Goal: Transaction & Acquisition: Purchase product/service

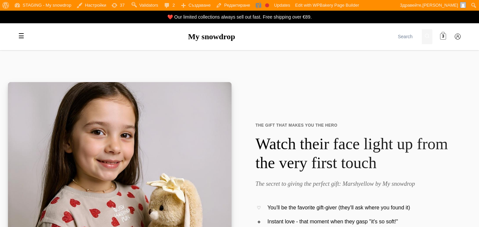
click at [445, 38] on span at bounding box center [443, 37] width 6 height 6
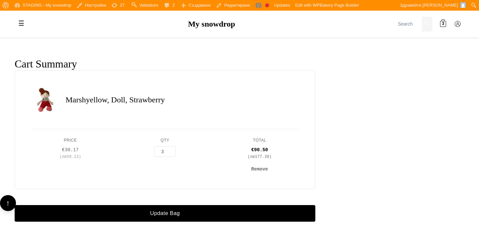
scroll to position [151, 0]
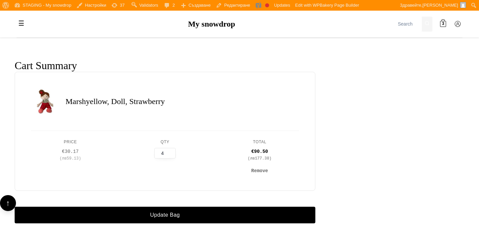
type input "4"
click at [172, 152] on input "4" at bounding box center [164, 153] width 21 height 11
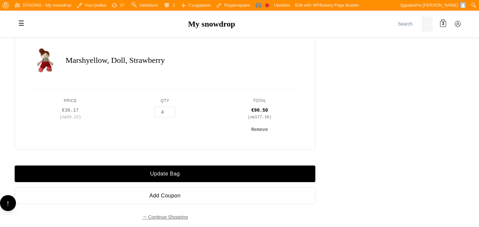
scroll to position [193, 0]
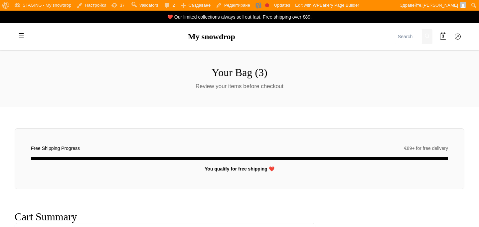
scroll to position [193, 0]
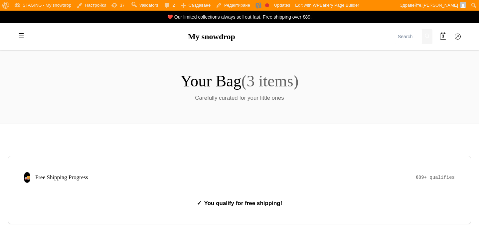
scroll to position [193, 0]
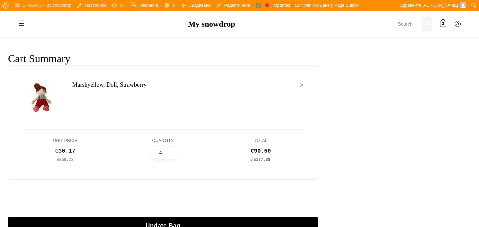
type input "4"
click at [170, 151] on input "4" at bounding box center [163, 153] width 27 height 13
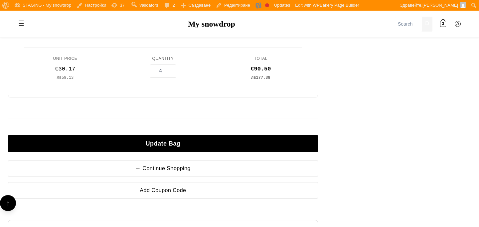
scroll to position [275, 0]
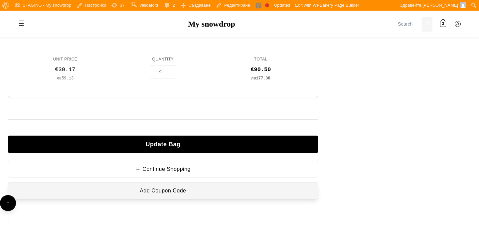
click at [209, 192] on button "Add Coupon Code" at bounding box center [163, 191] width 310 height 17
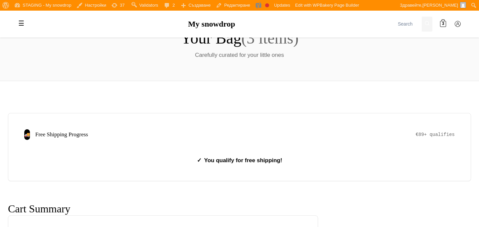
scroll to position [20, 0]
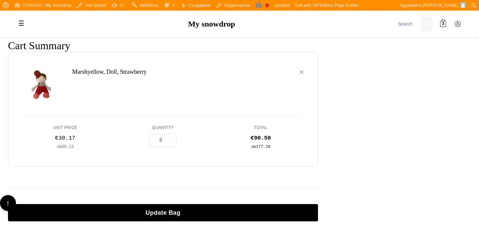
scroll to position [211, 0]
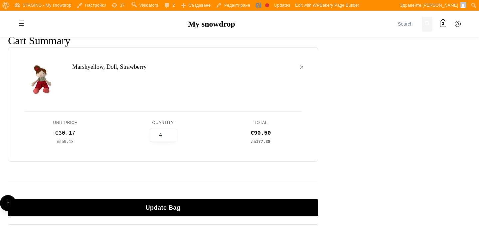
type input "4"
click at [171, 133] on input "4" at bounding box center [163, 135] width 27 height 13
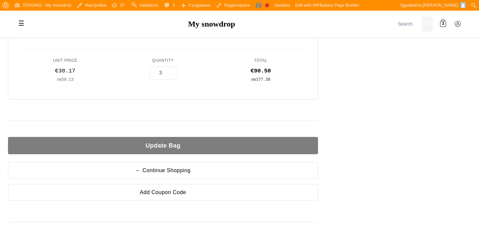
scroll to position [271, 0]
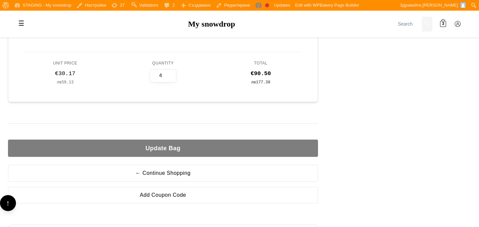
type input "4"
click at [172, 72] on input "4" at bounding box center [163, 75] width 27 height 13
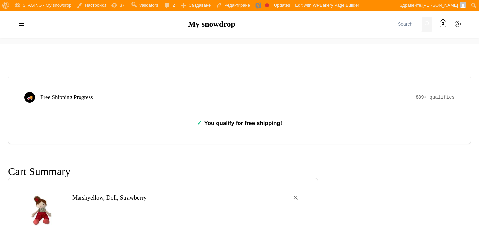
scroll to position [0, 0]
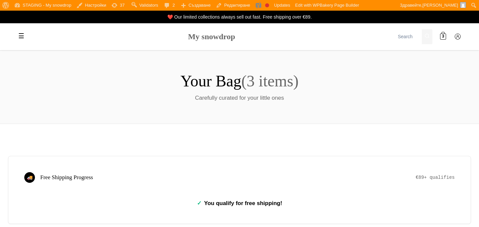
click at [210, 38] on link "My snowdrop" at bounding box center [211, 36] width 47 height 9
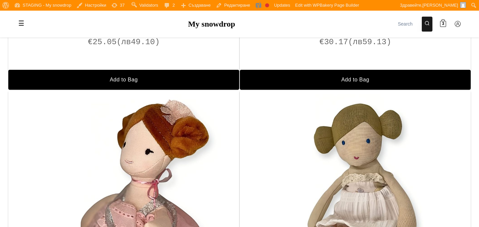
scroll to position [668, 0]
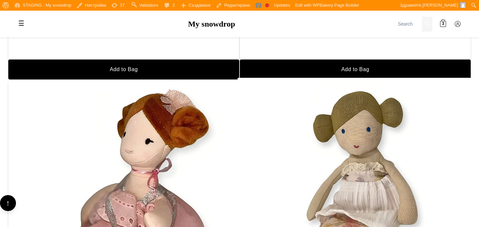
click at [395, 154] on img at bounding box center [354, 195] width 235 height 235
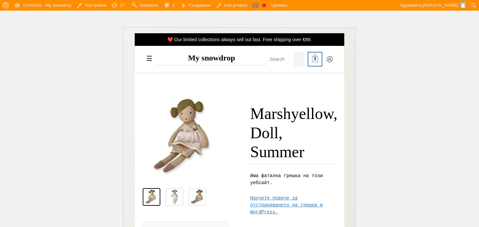
click at [311, 59] on link "3" at bounding box center [314, 59] width 13 height 13
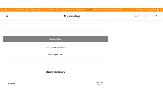
scroll to position [320, 0]
